Goal: Task Accomplishment & Management: Manage account settings

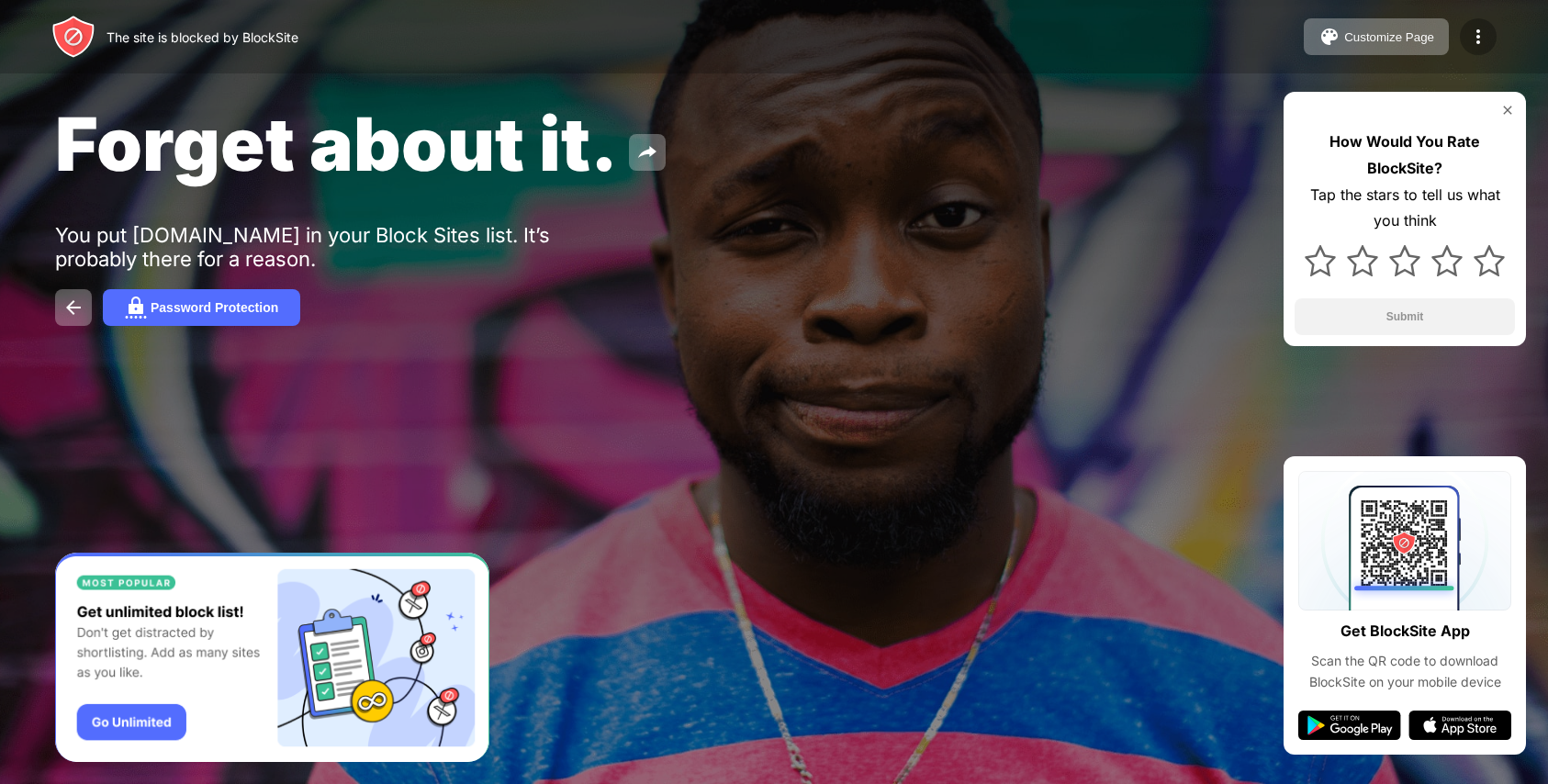
click at [1470, 37] on img at bounding box center [1479, 36] width 22 height 22
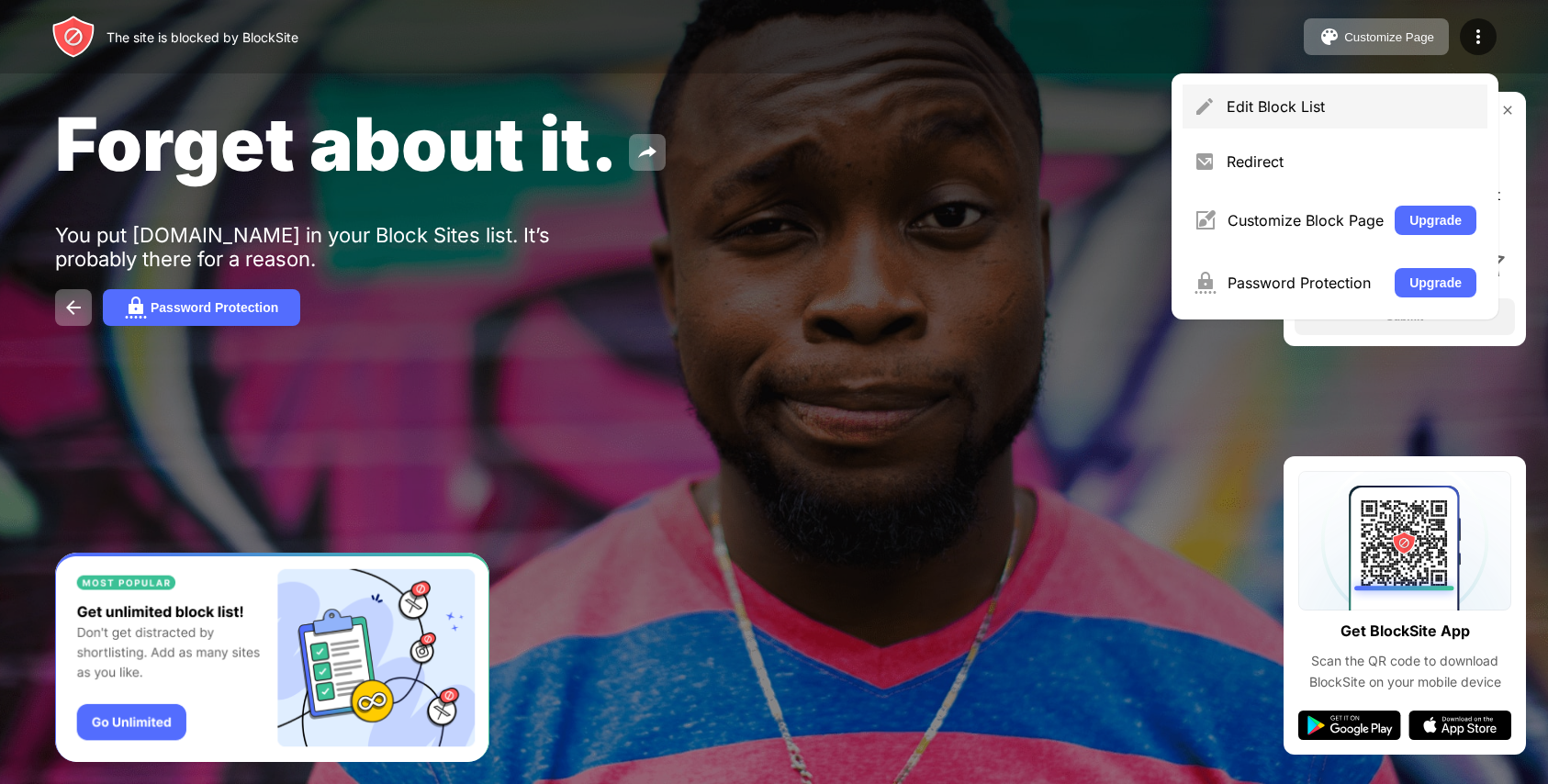
click at [1216, 100] on img at bounding box center [1205, 107] width 22 height 22
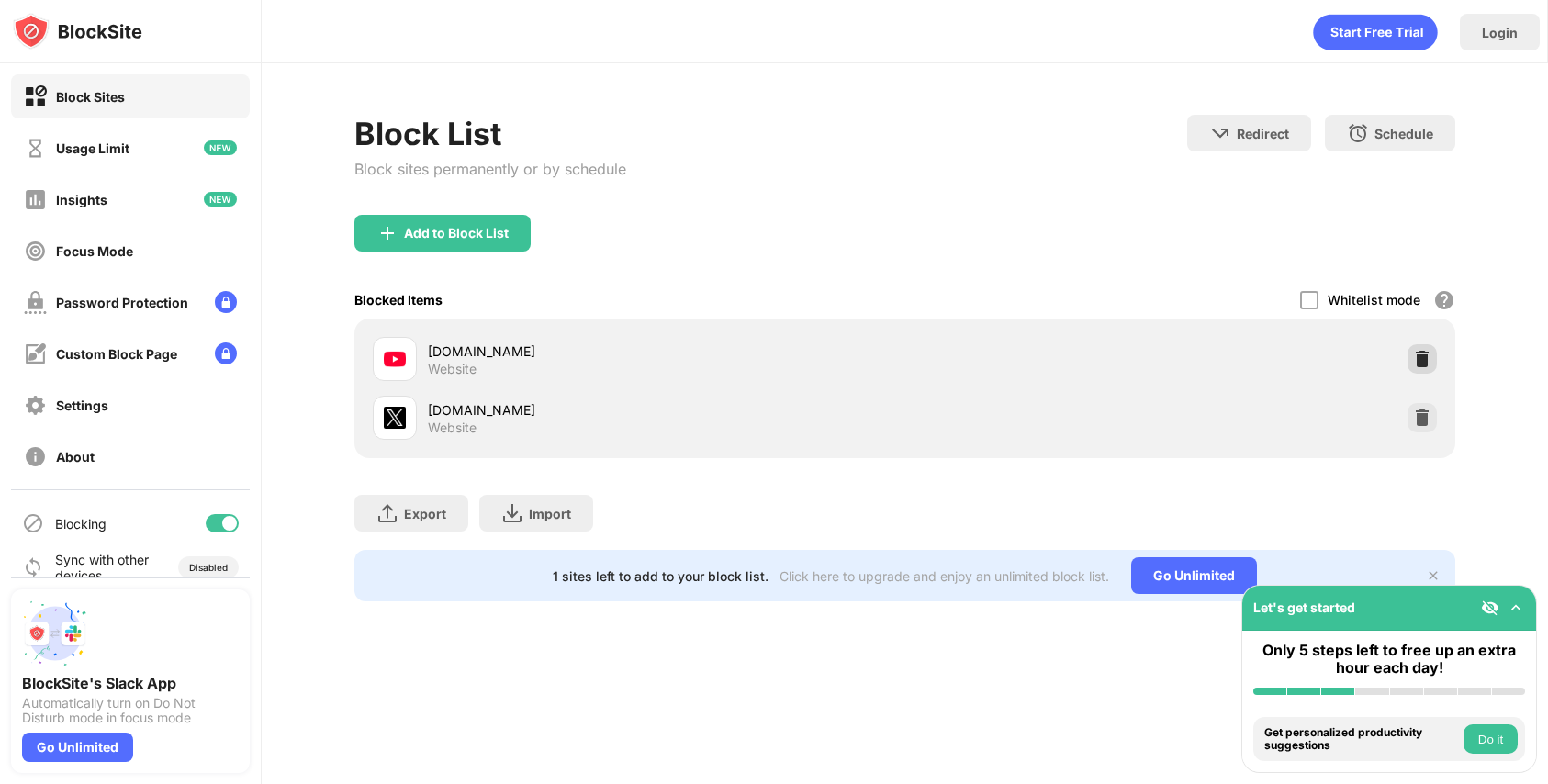
click at [1419, 365] on img at bounding box center [1422, 359] width 19 height 19
